Goal: Navigation & Orientation: Find specific page/section

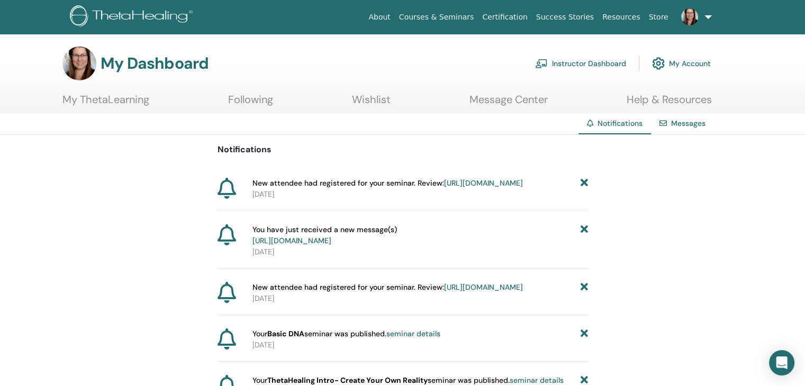
click at [331, 245] on link "[URL][DOMAIN_NAME]" at bounding box center [291, 241] width 79 height 10
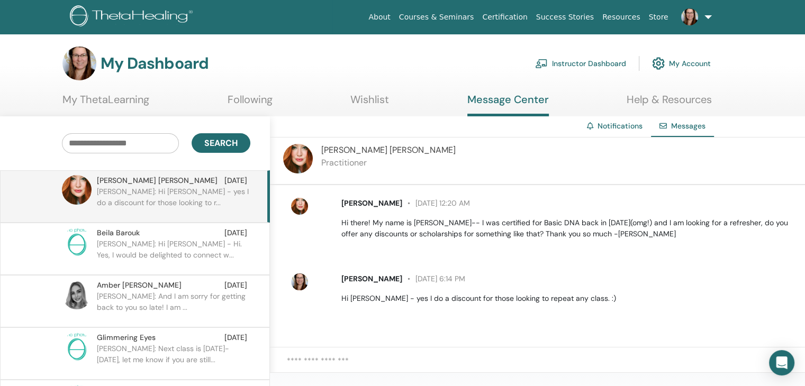
click at [580, 68] on link "Instructor Dashboard" at bounding box center [580, 63] width 91 height 23
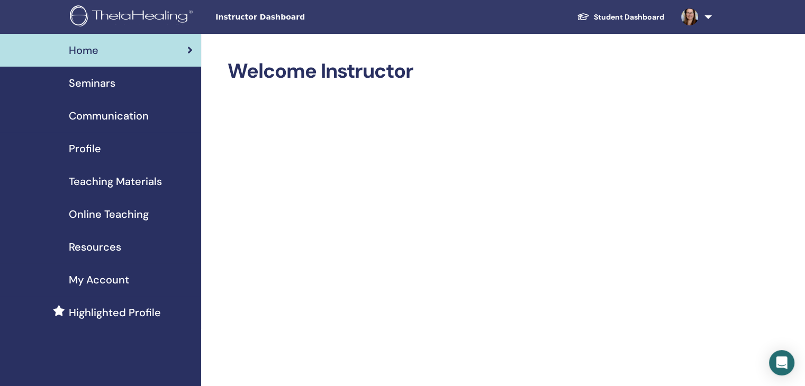
click at [96, 86] on span "Seminars" at bounding box center [92, 83] width 47 height 16
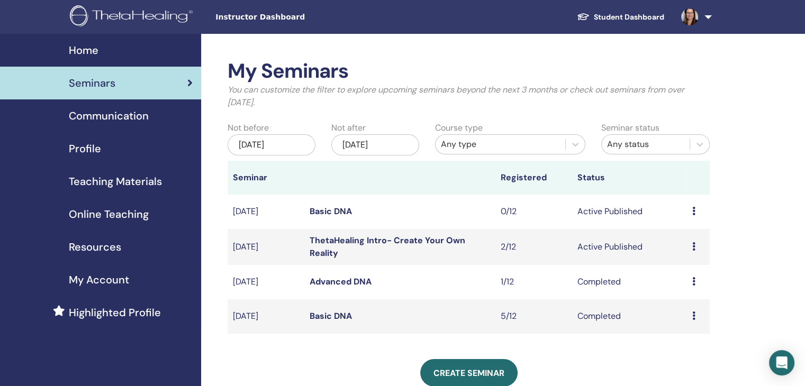
click at [332, 211] on link "Basic DNA" at bounding box center [330, 211] width 42 height 11
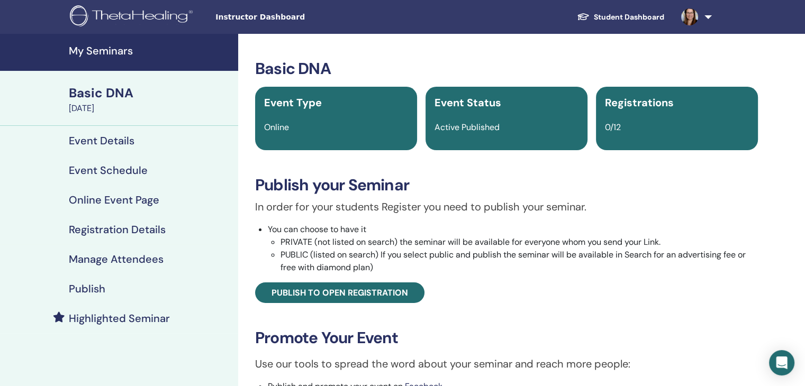
click at [120, 168] on h4 "Event Schedule" at bounding box center [108, 170] width 79 height 13
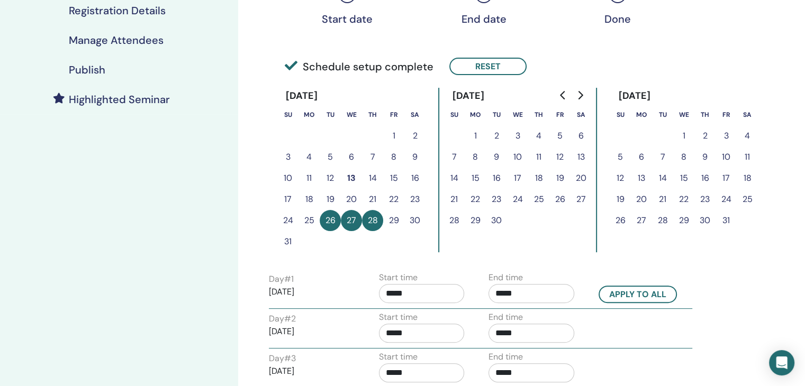
scroll to position [222, 0]
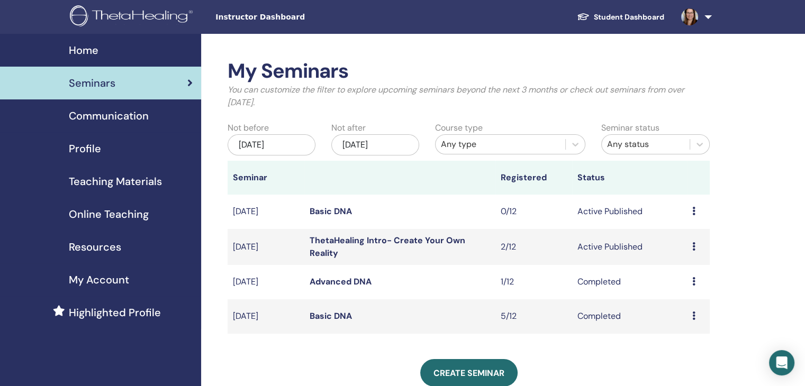
click at [360, 236] on link "ThetaHealing Intro- Create Your Own Reality" at bounding box center [387, 247] width 156 height 24
